Goal: Information Seeking & Learning: Check status

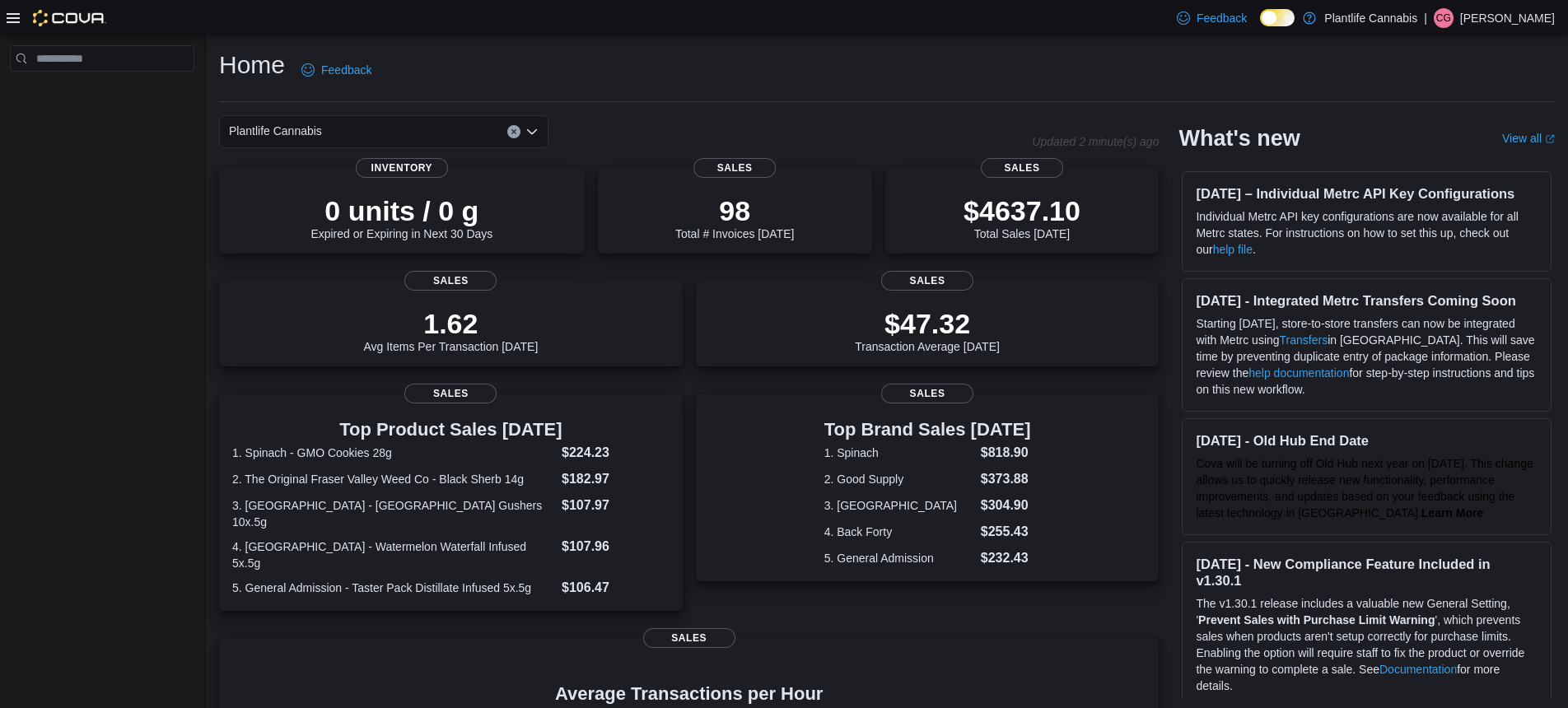
click at [101, 329] on div at bounding box center [102, 375] width 204 height 680
click at [15, 24] on div at bounding box center [57, 18] width 100 height 16
click at [12, 18] on icon at bounding box center [13, 18] width 13 height 10
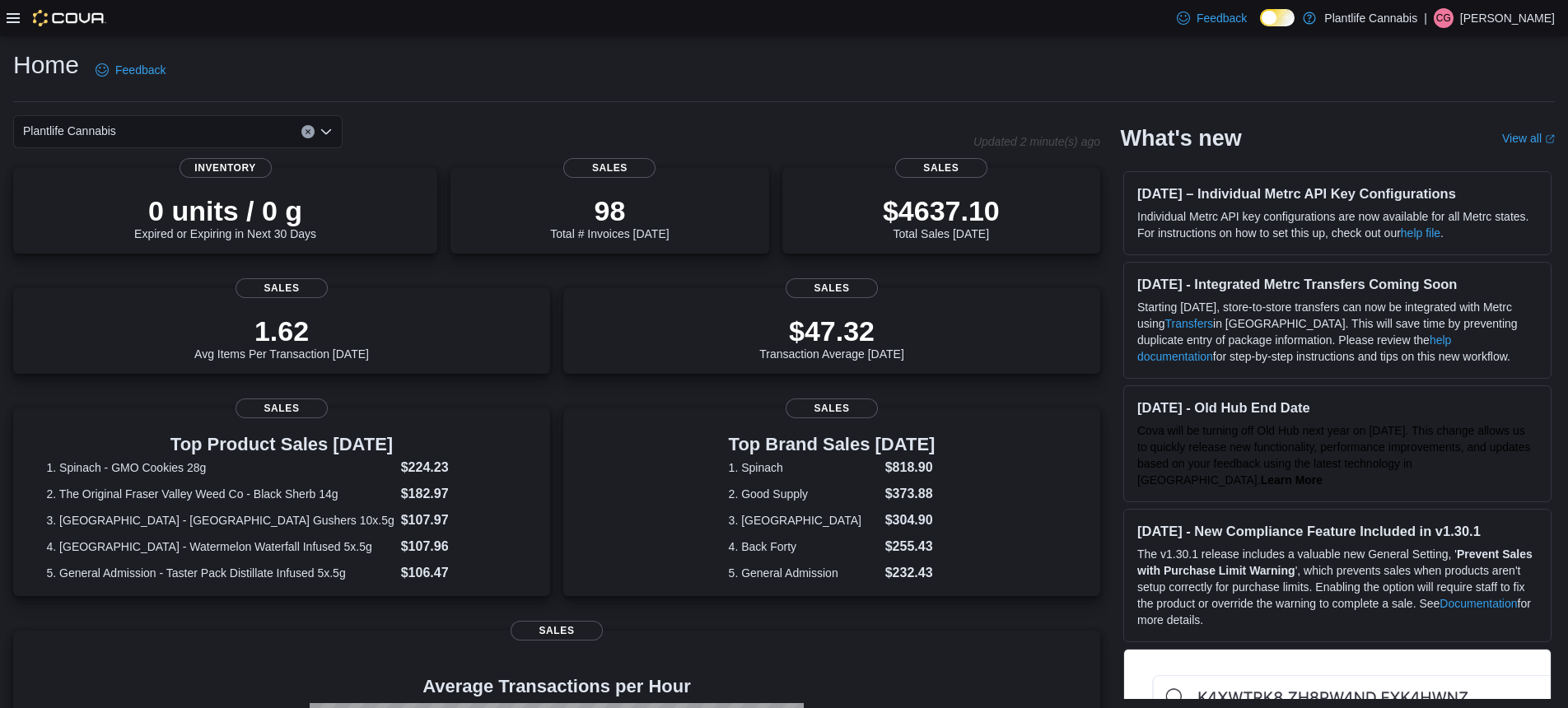
click at [12, 18] on icon at bounding box center [13, 18] width 13 height 10
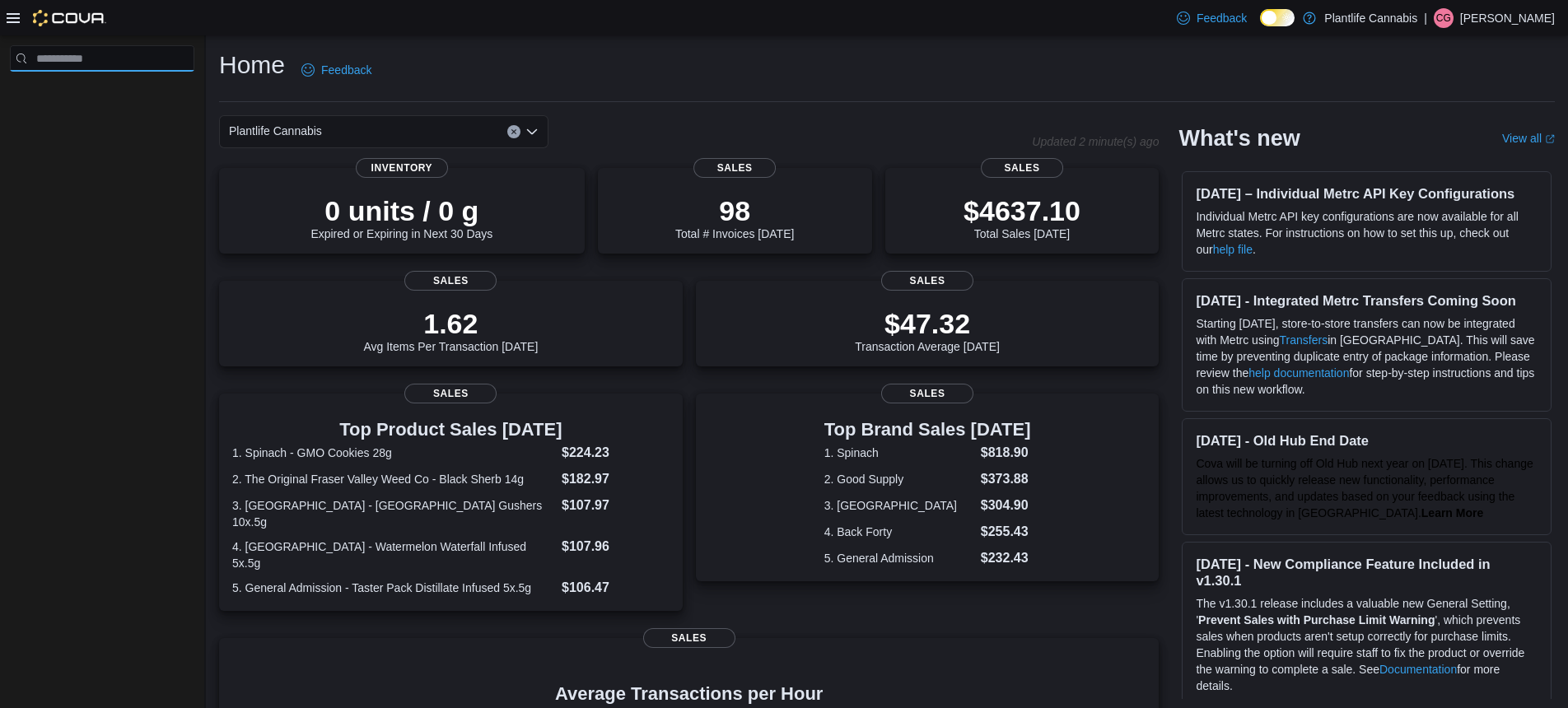
click at [84, 59] on input "search" at bounding box center [102, 58] width 185 height 27
type input "***"
click at [181, 61] on button "Clear input" at bounding box center [183, 58] width 10 height 10
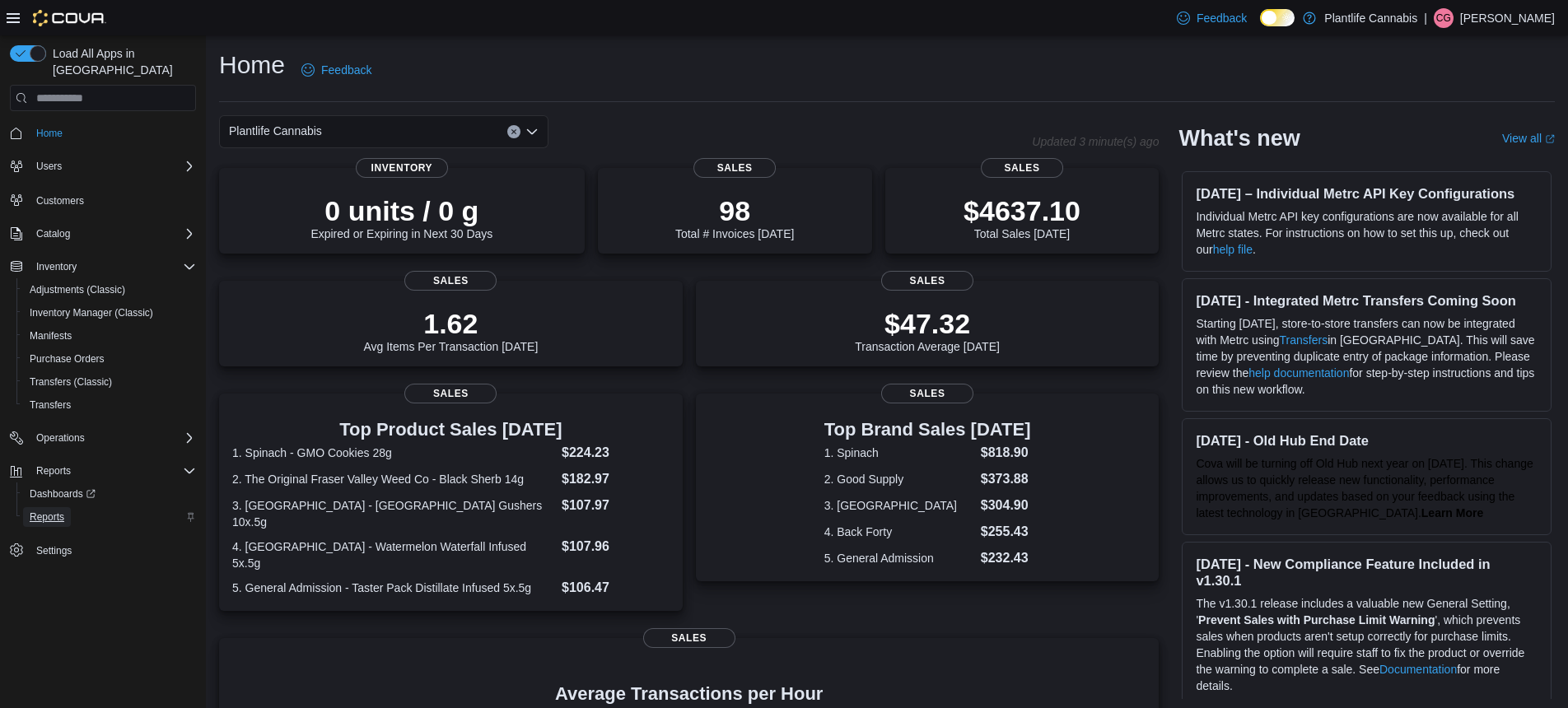
click at [55, 511] on span "Reports" at bounding box center [47, 517] width 34 height 13
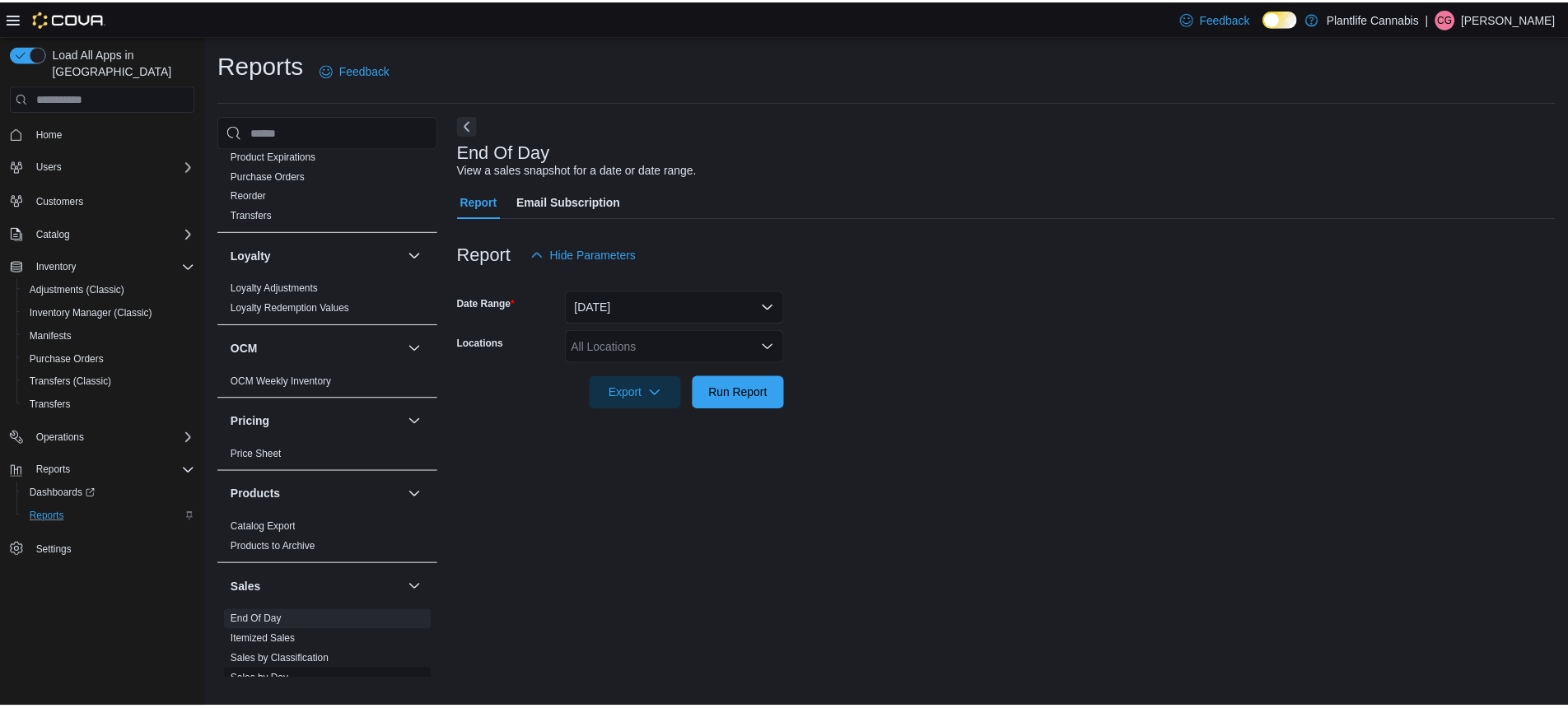
scroll to position [642, 0]
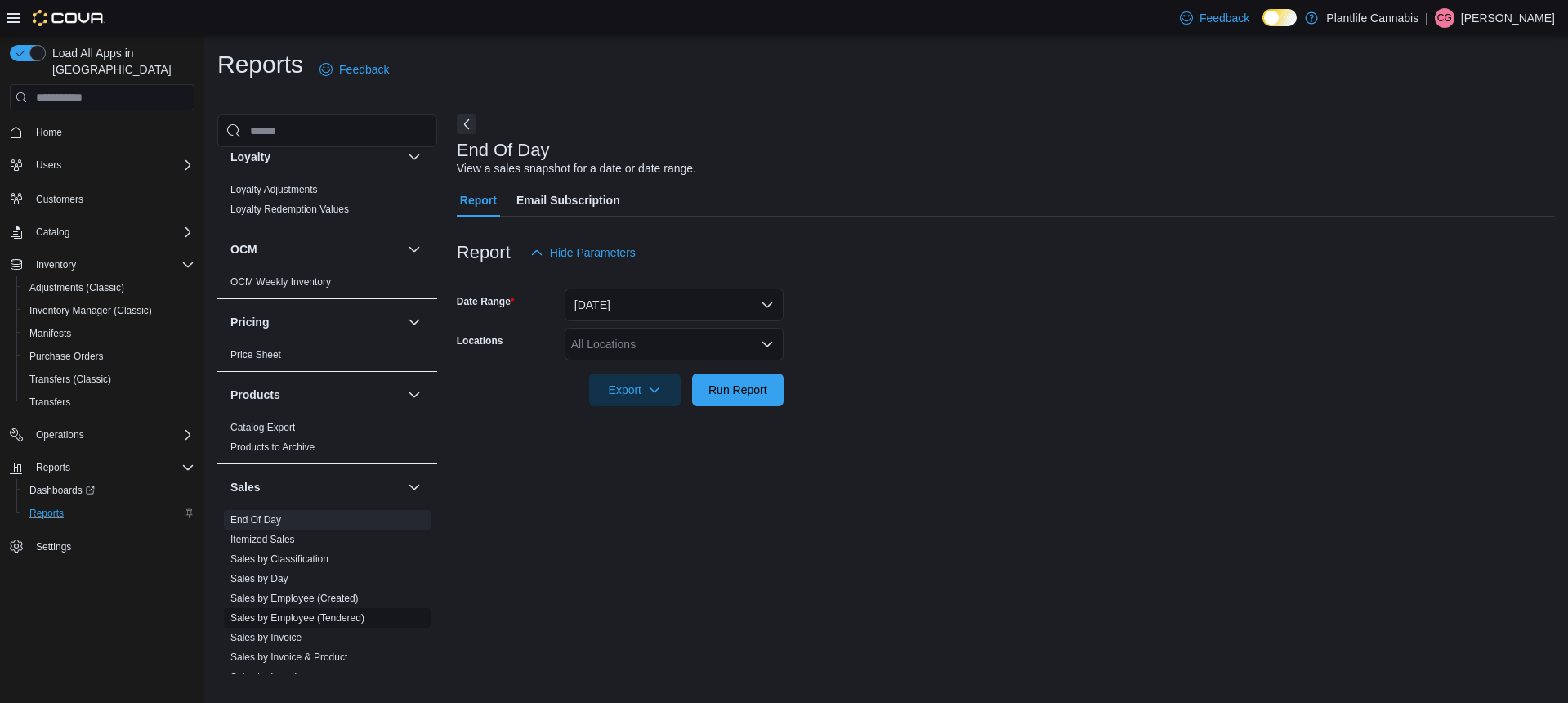
click at [295, 616] on link "Sales by Employee (Tendered)" at bounding box center [297, 618] width 134 height 11
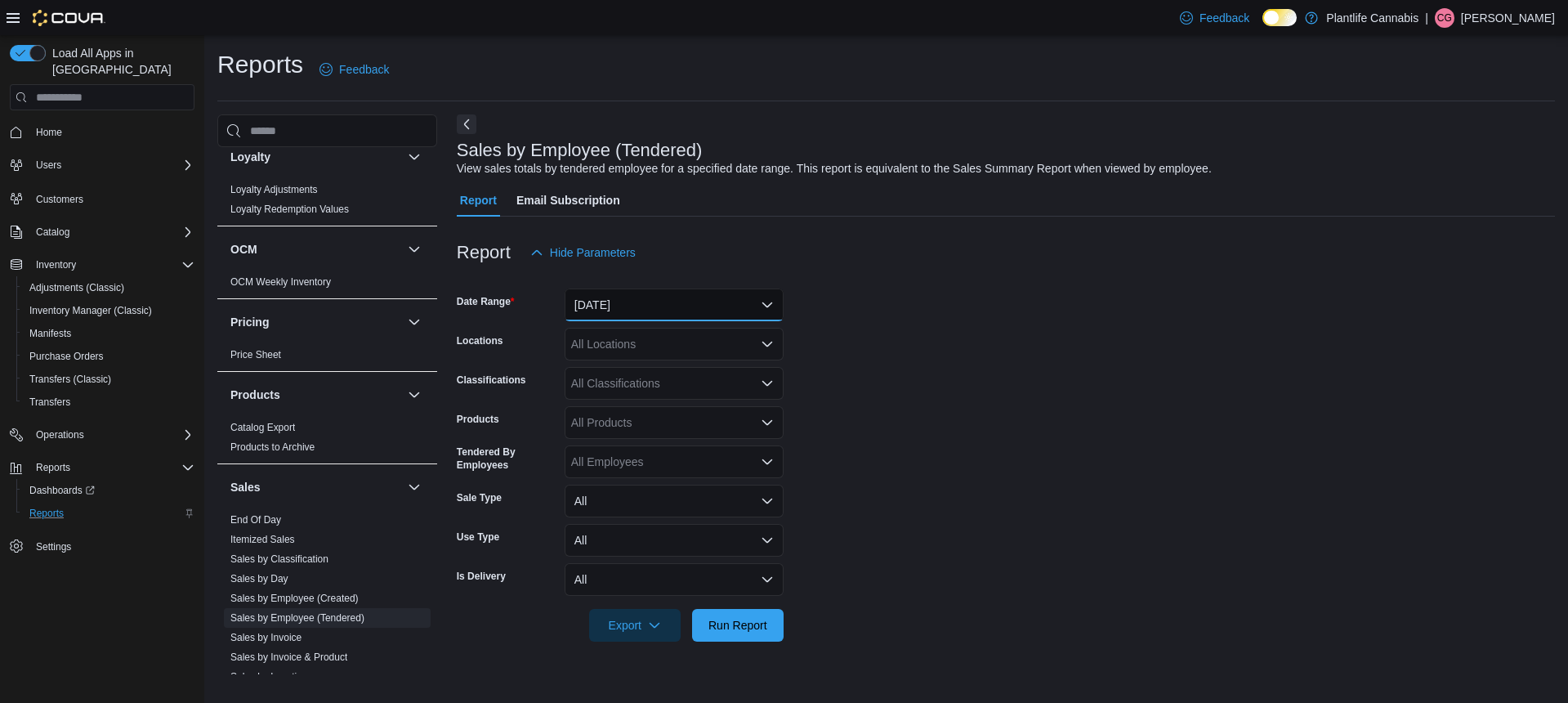
click at [656, 304] on button "[DATE]" at bounding box center [674, 305] width 219 height 32
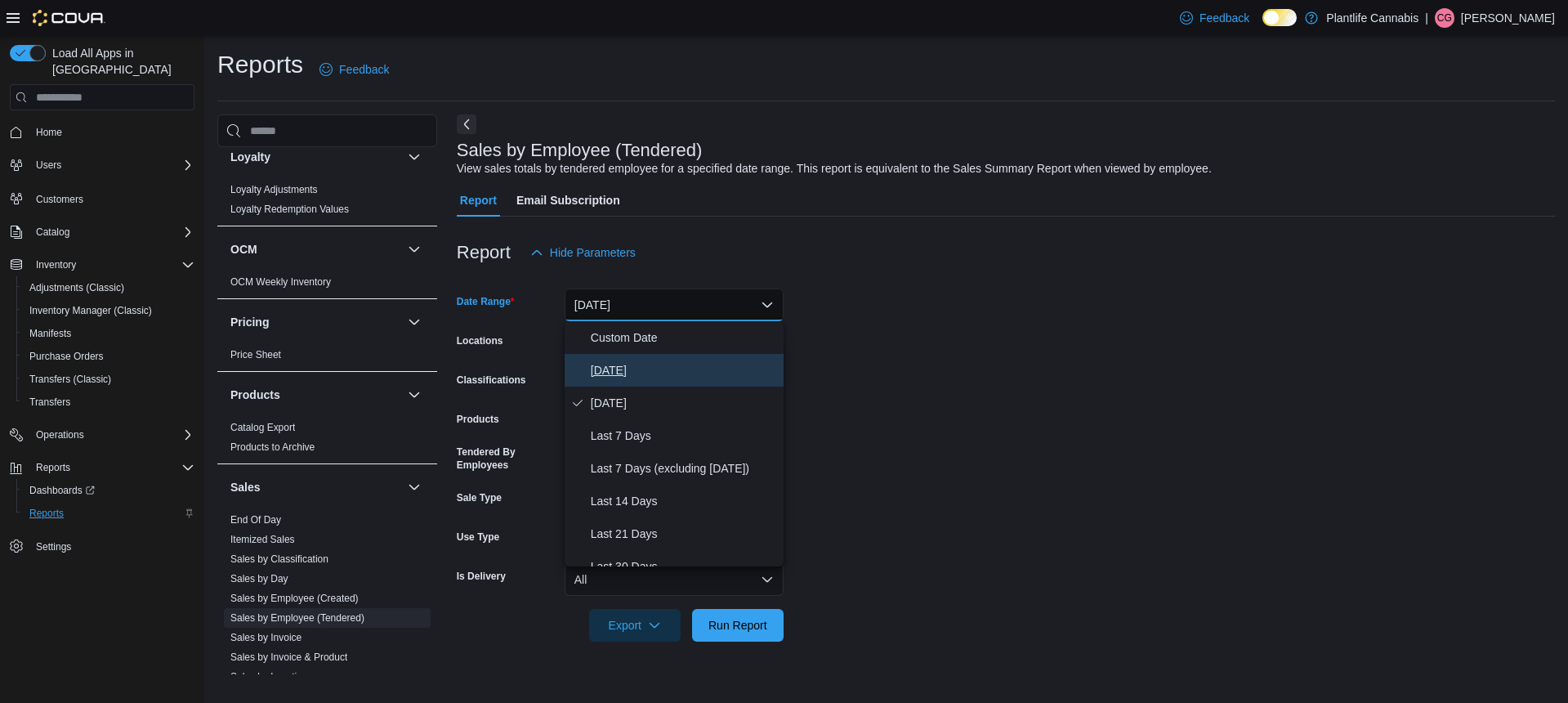
click at [624, 372] on span "[DATE]" at bounding box center [684, 370] width 187 height 20
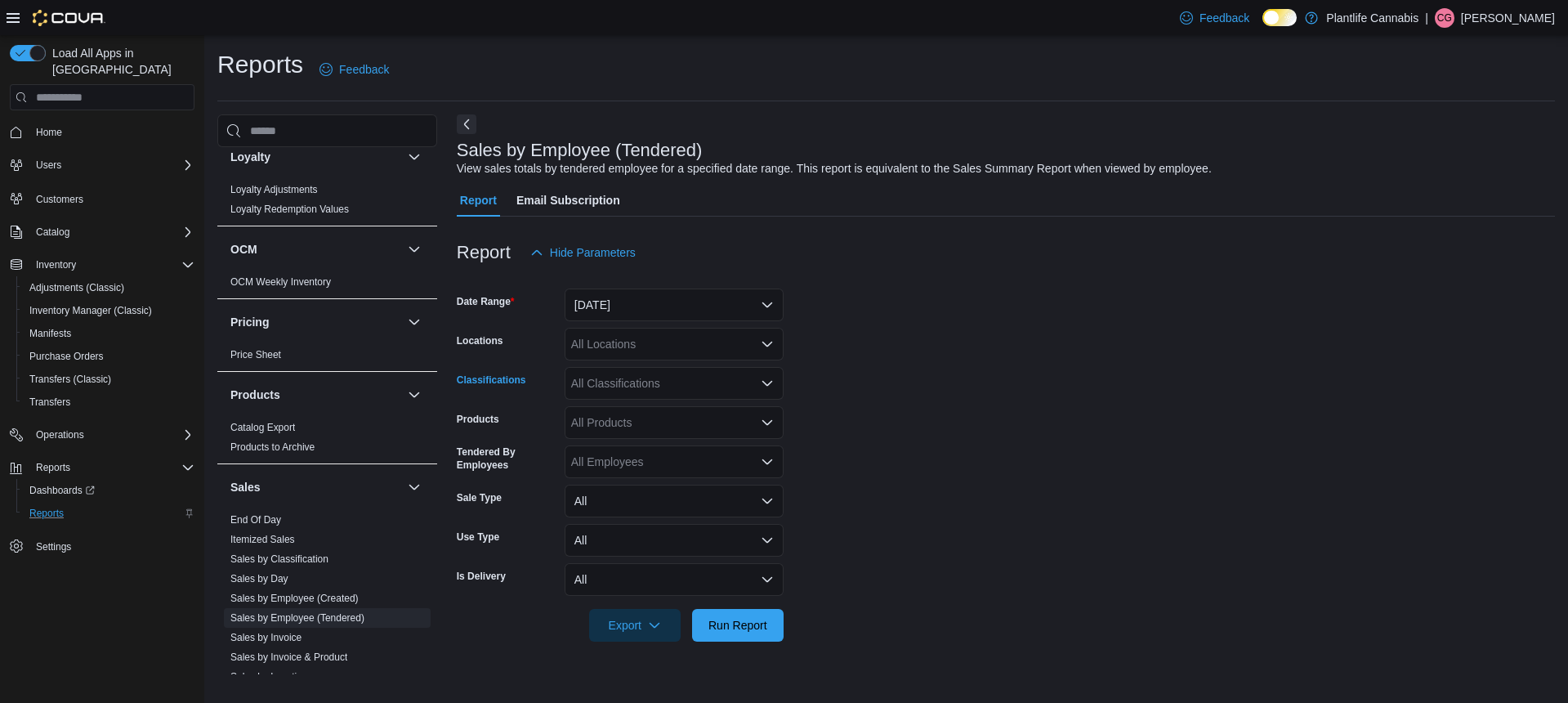
click at [632, 385] on div "All Classifications" at bounding box center [674, 383] width 219 height 32
type input "***"
click at [659, 412] on span "Accessory Group" at bounding box center [643, 411] width 88 height 16
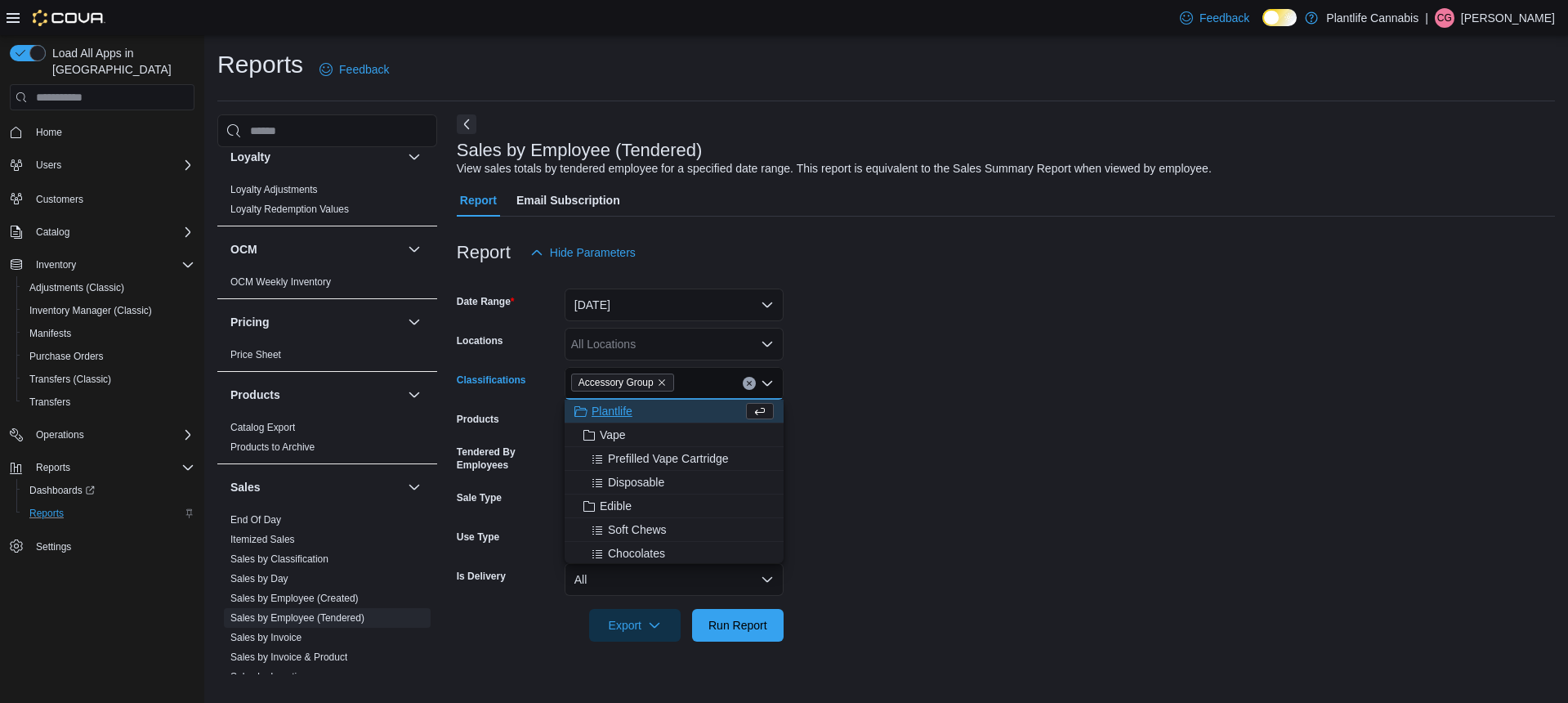
click at [947, 414] on form "Date Range Today Locations All Locations Classifications Accessory Group Combo …" at bounding box center [1005, 455] width 1098 height 372
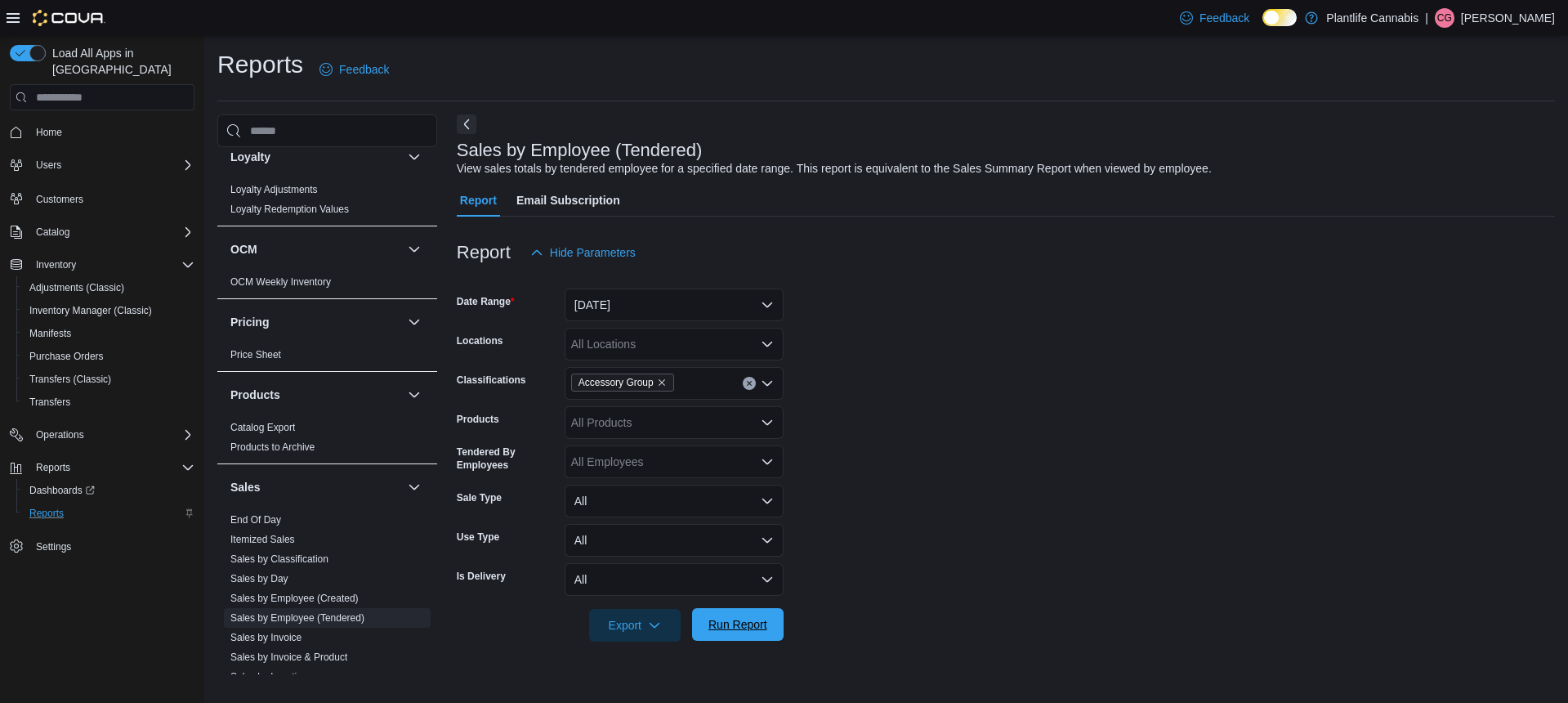
click at [752, 629] on span "Run Report" at bounding box center [738, 624] width 59 height 16
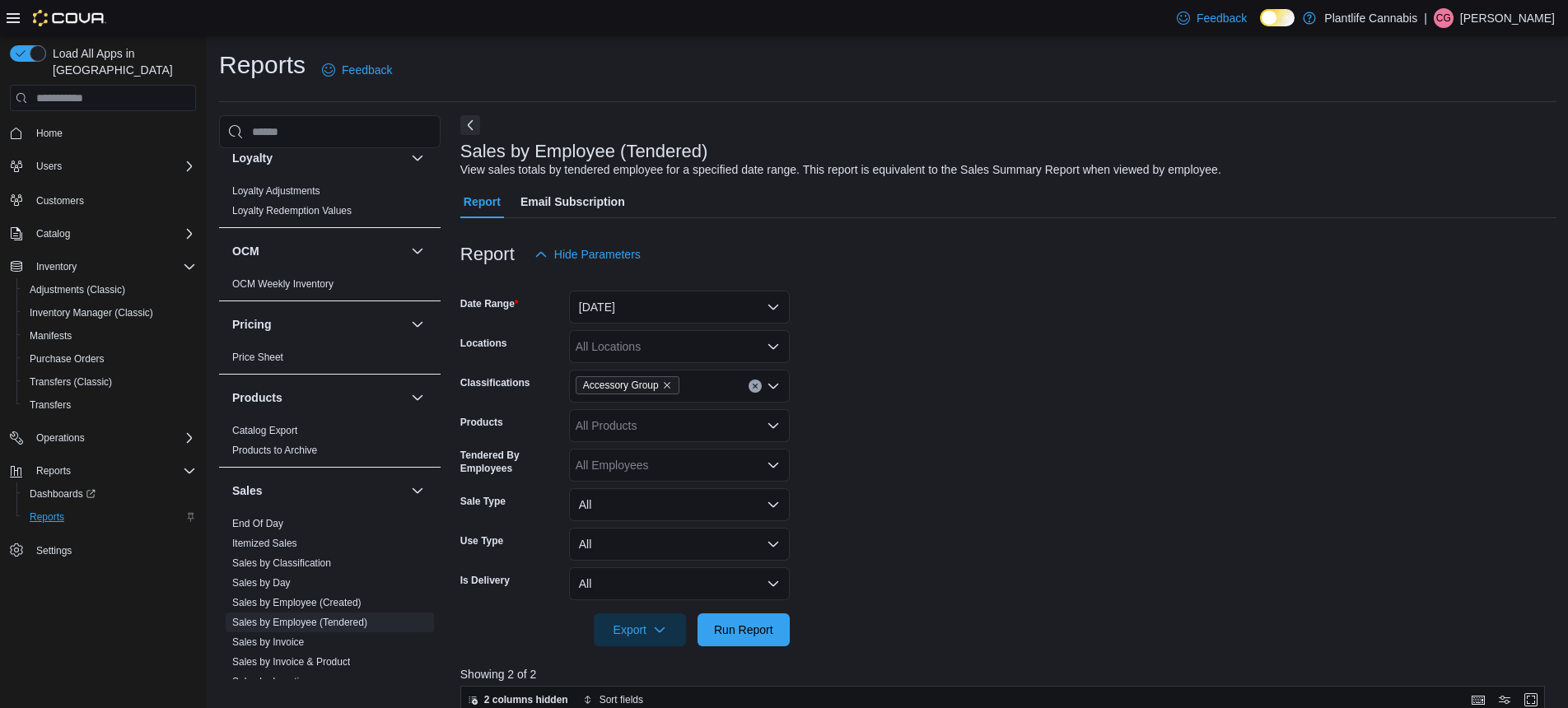
scroll to position [541, 0]
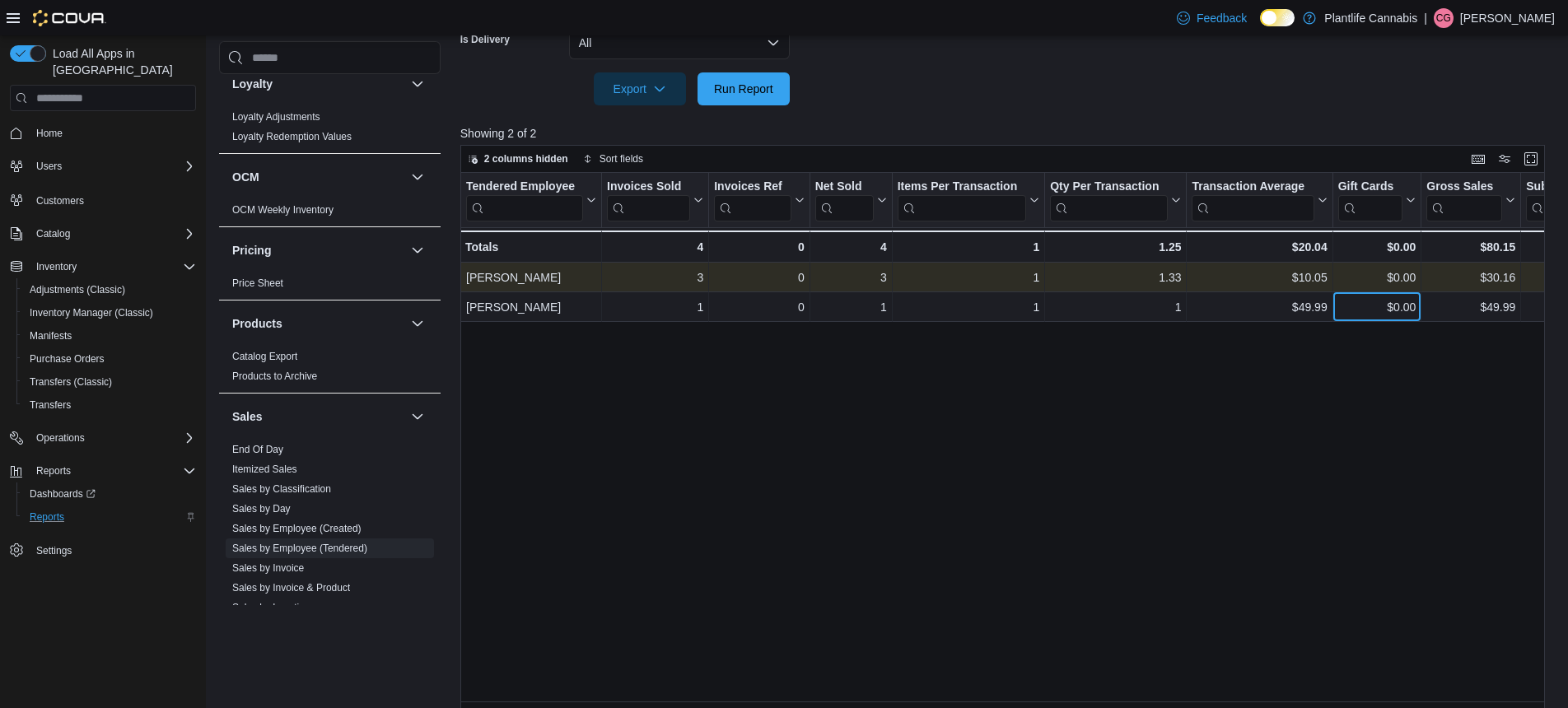
drag, startPoint x: 1504, startPoint y: 287, endPoint x: 1511, endPoint y: 277, distance: 12.2
click at [1511, 277] on div "Tendered Employee Click to view column header actions Invoices Sold Click to vi…" at bounding box center [1299, 247] width 1678 height 149
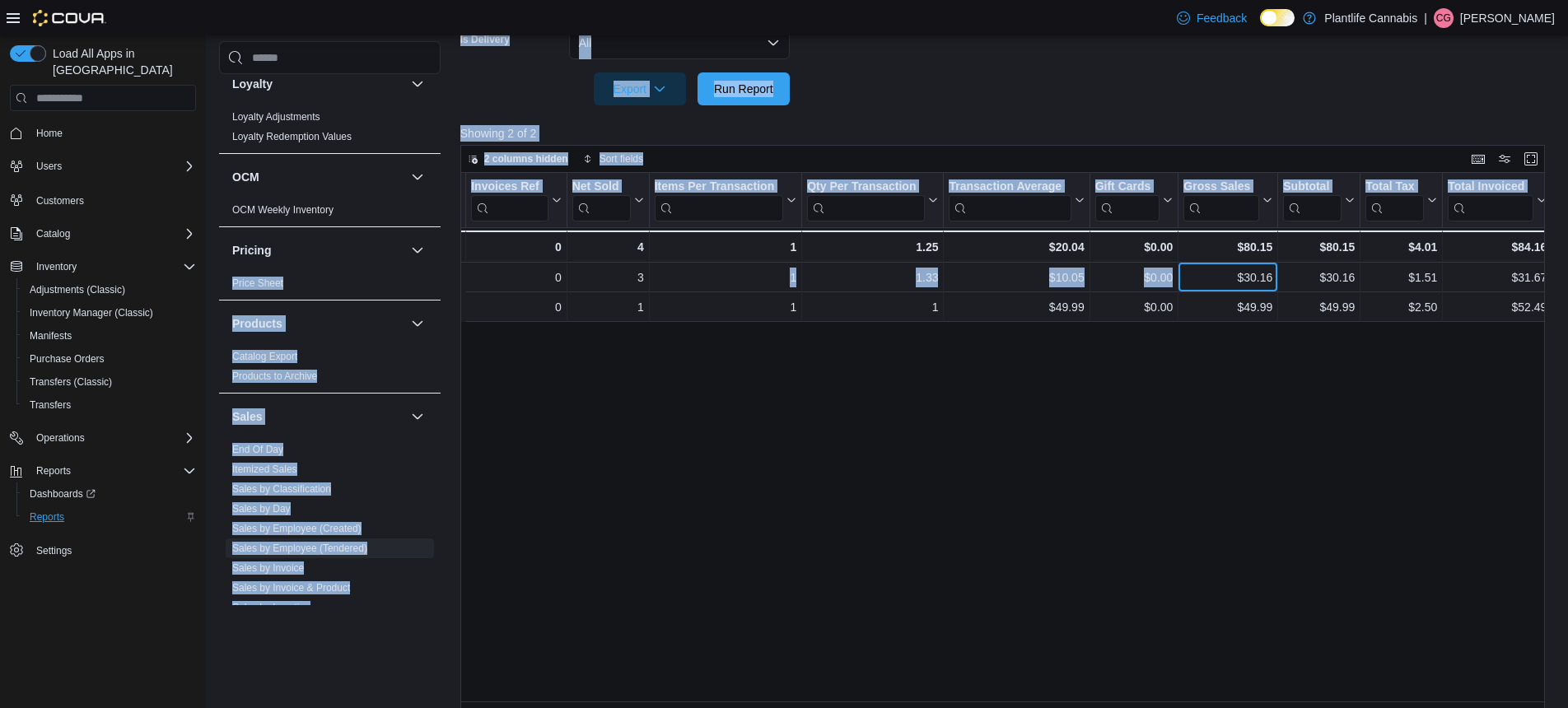
scroll to position [0, 0]
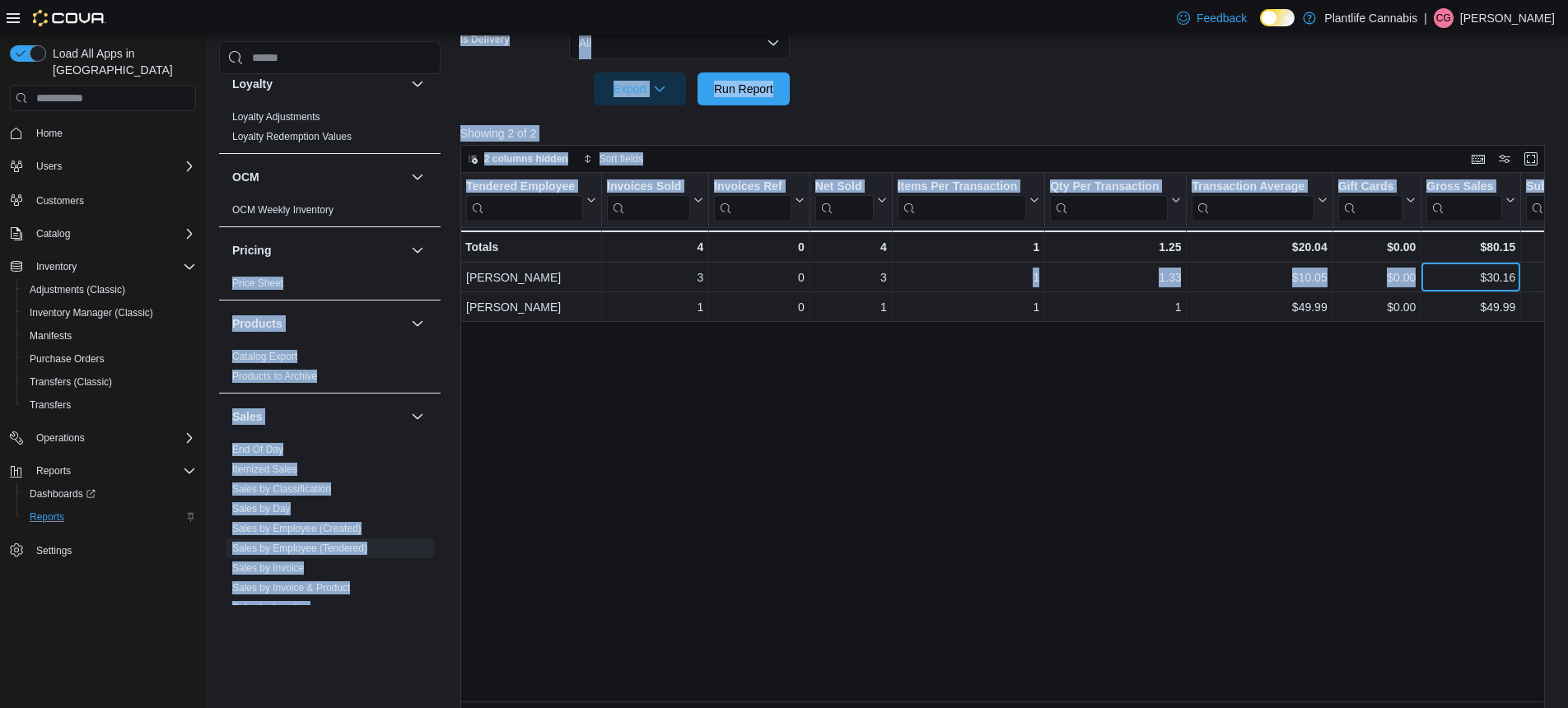
drag, startPoint x: 1471, startPoint y: 279, endPoint x: 417, endPoint y: 248, distance: 1054.5
click at [417, 248] on div "Cash Management Cash Management Cash Out Details Customer Customer Activity Lis…" at bounding box center [887, 142] width 1337 height 1137
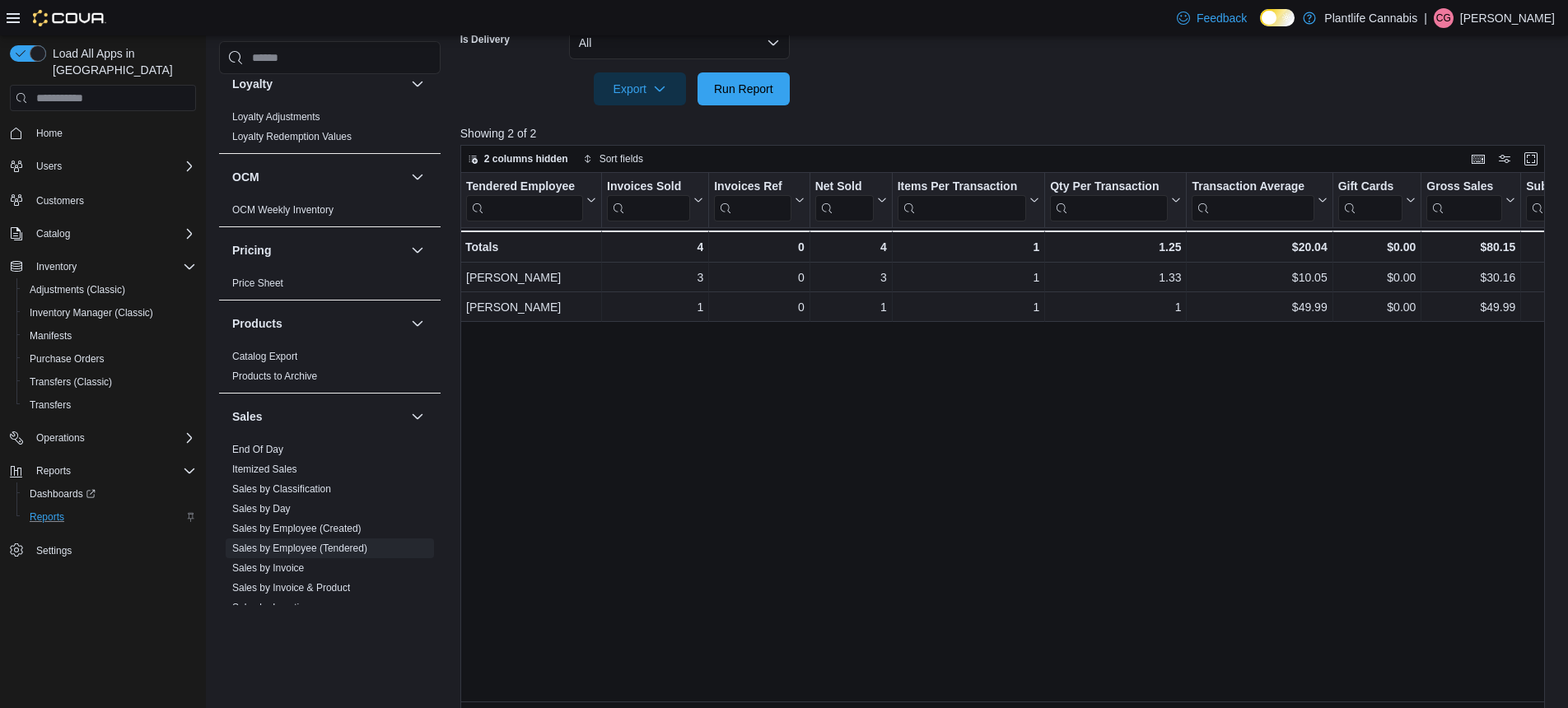
click at [685, 429] on div "Tendered Employee Click to view column header actions Invoices Sold Click to vi…" at bounding box center [1008, 441] width 1096 height 538
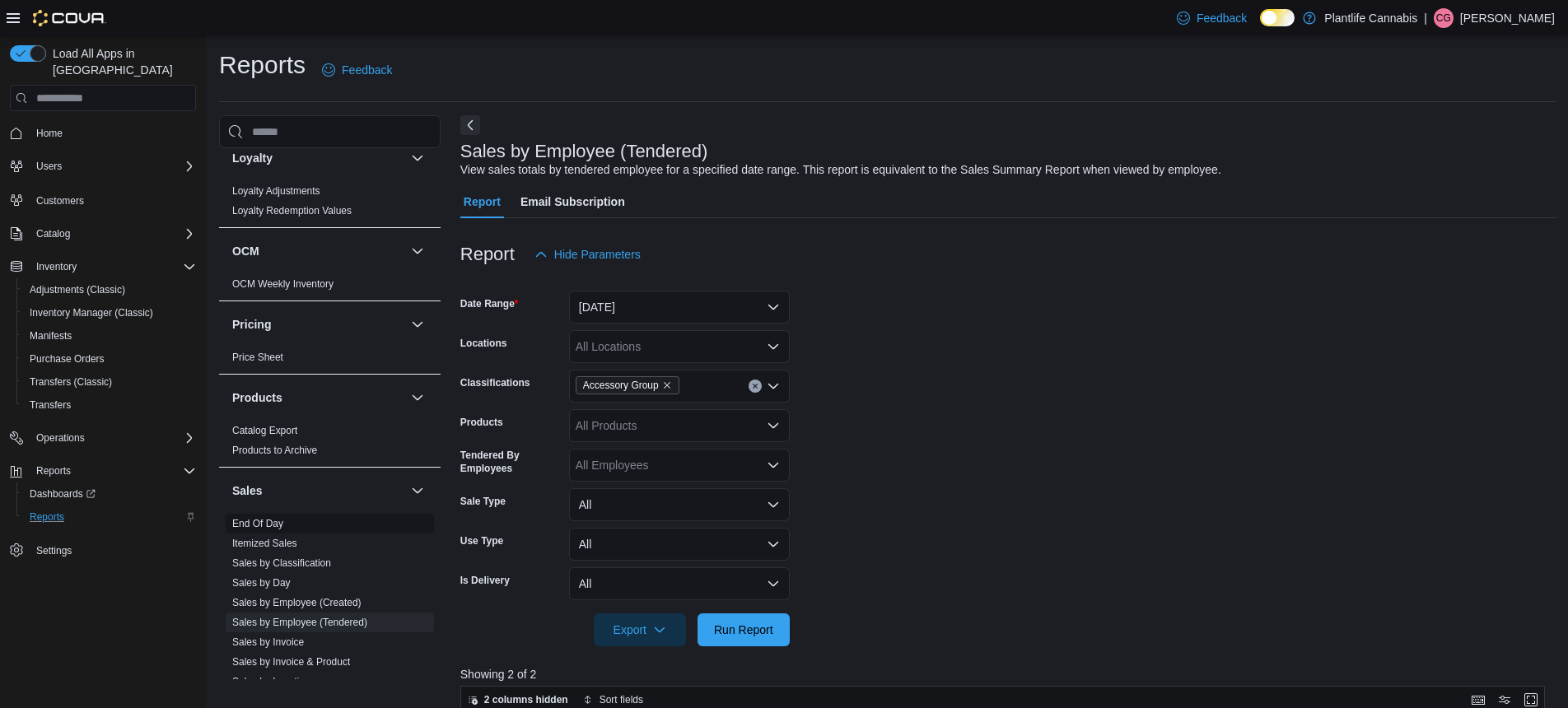
click at [277, 527] on link "End Of Day" at bounding box center [257, 523] width 51 height 11
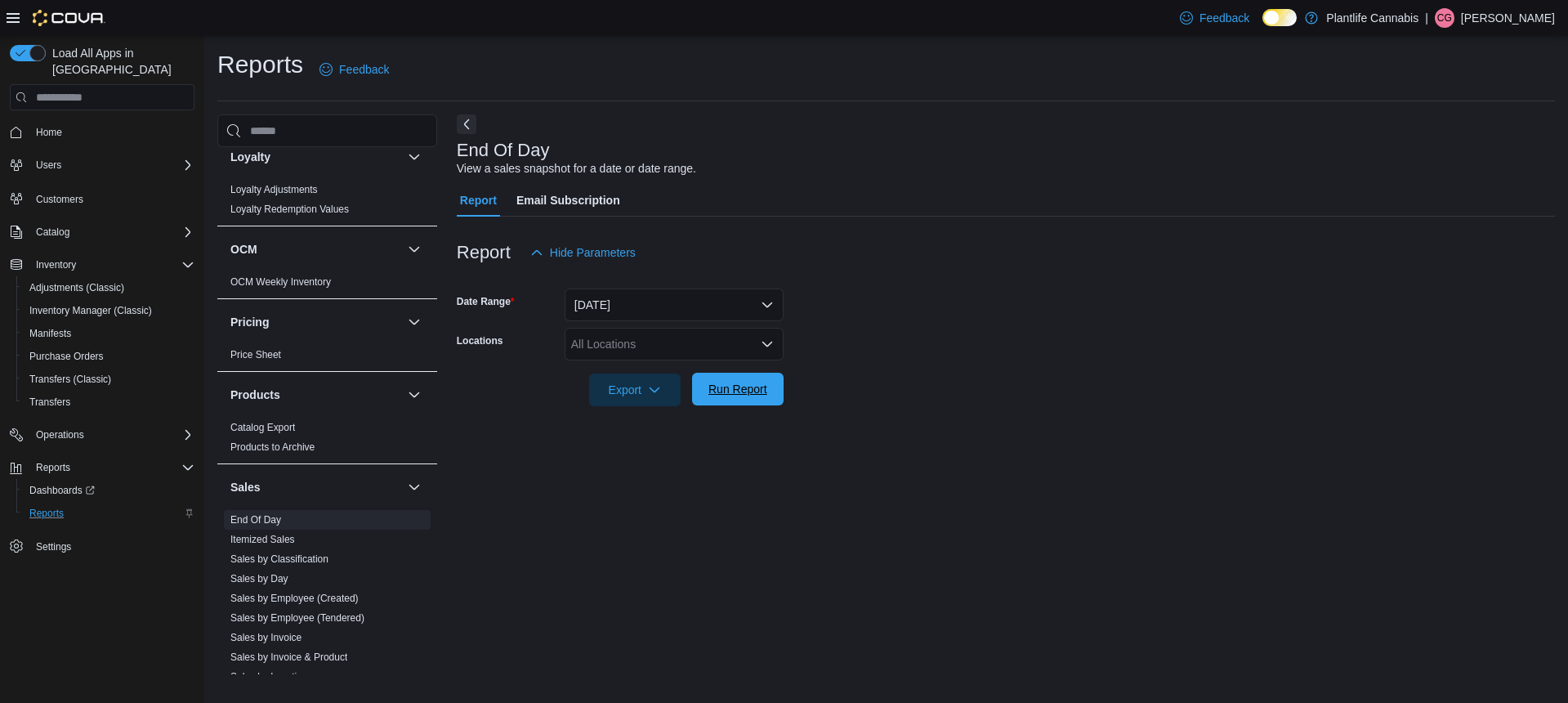
click at [733, 388] on span "Run Report" at bounding box center [738, 389] width 59 height 16
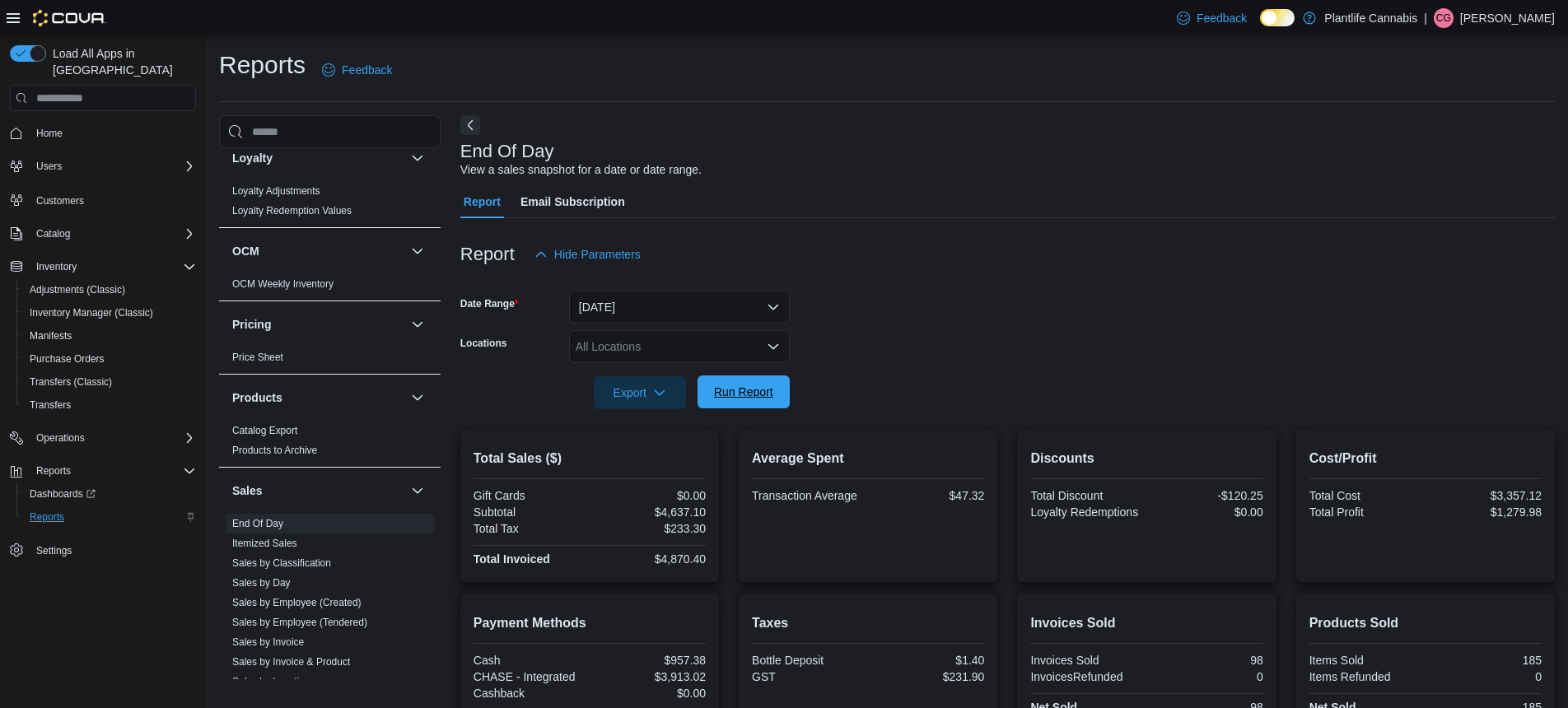
click at [728, 393] on span "Run Report" at bounding box center [743, 391] width 59 height 16
drag, startPoint x: 665, startPoint y: 511, endPoint x: 708, endPoint y: 513, distance: 43.0
click at [705, 513] on div "$4,637.10" at bounding box center [649, 511] width 112 height 13
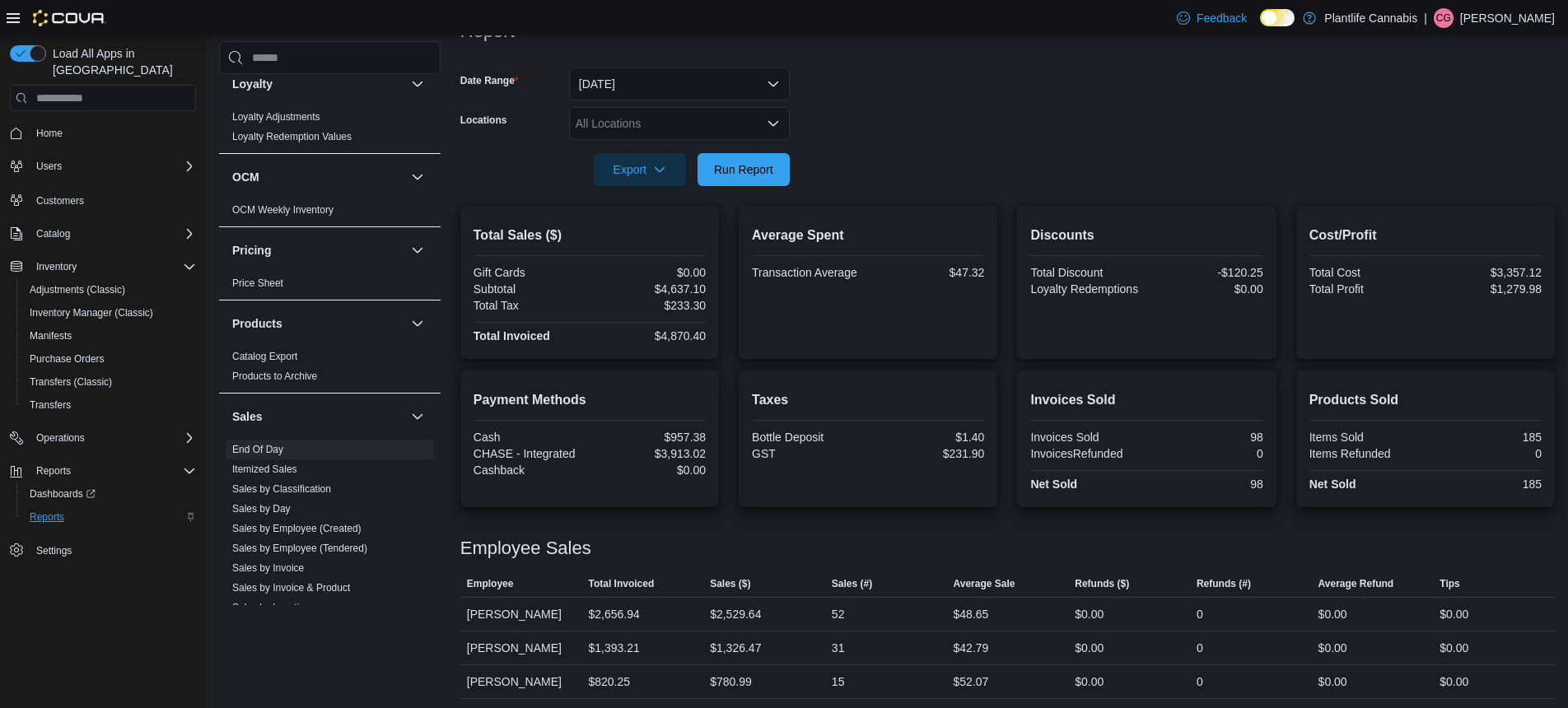
scroll to position [227, 0]
